Goal: Information Seeking & Learning: Learn about a topic

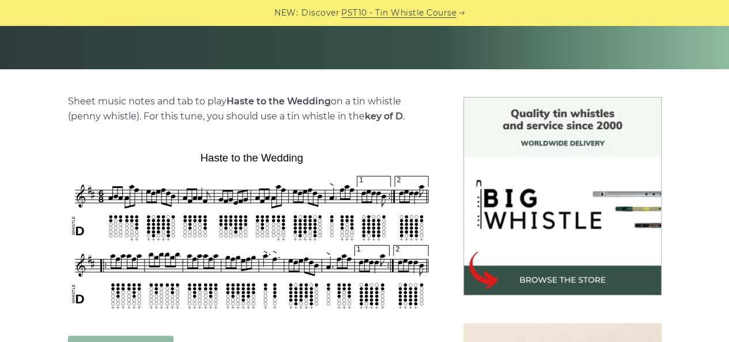
scroll to position [235, 0]
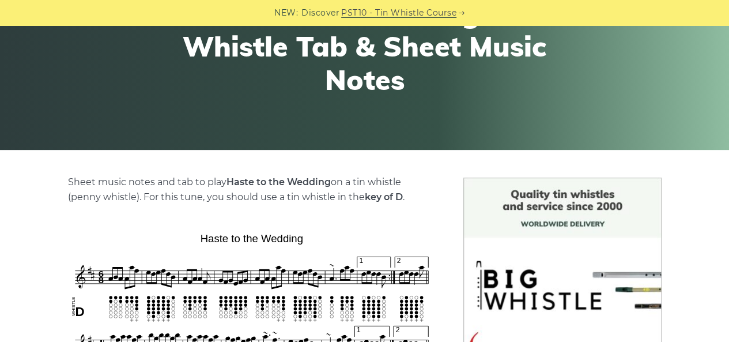
scroll to position [230, 0]
